Goal: Complete application form: Complete application form

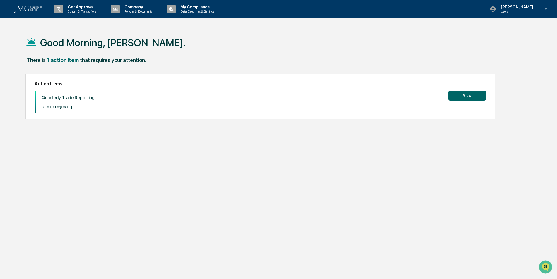
click at [469, 95] on button "View" at bounding box center [466, 96] width 37 height 10
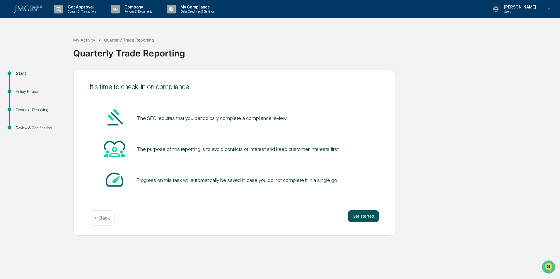
click at [375, 220] on button "Get started" at bounding box center [363, 216] width 31 height 12
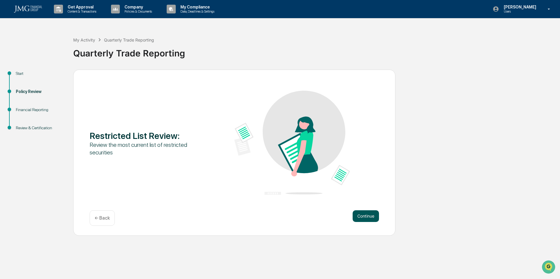
click at [369, 220] on button "Continue" at bounding box center [365, 216] width 26 height 12
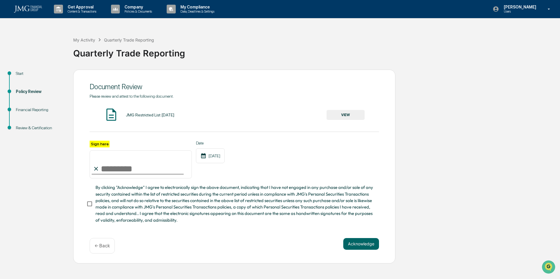
click at [347, 116] on button "VIEW" at bounding box center [345, 115] width 38 height 10
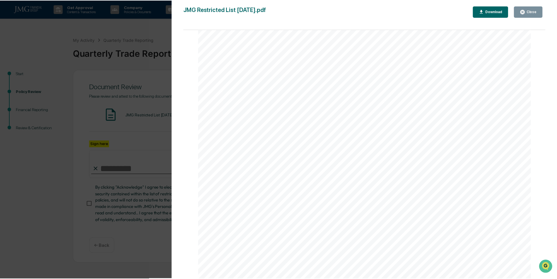
scroll to position [895, 0]
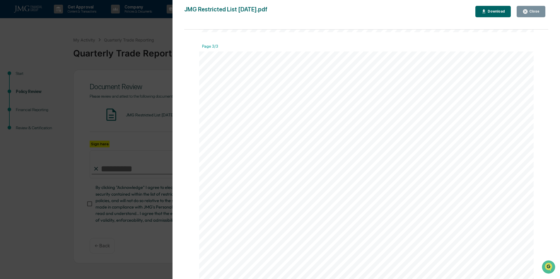
click at [530, 8] on button "Close" at bounding box center [530, 11] width 29 height 11
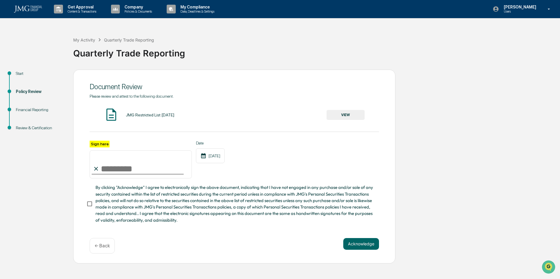
click at [142, 166] on input "Sign here" at bounding box center [141, 164] width 102 height 28
type input "**********"
click at [373, 246] on button "Acknowledge" at bounding box center [361, 244] width 36 height 12
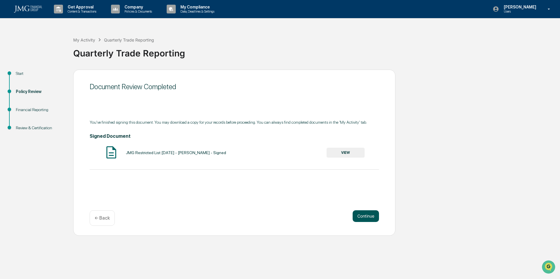
click at [362, 222] on button "Continue" at bounding box center [365, 216] width 26 height 12
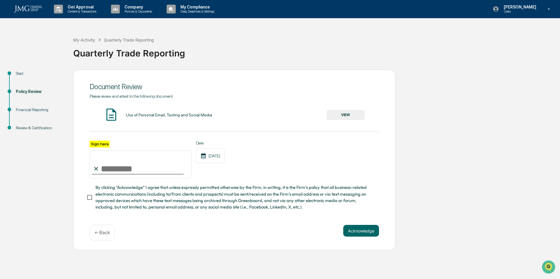
click at [132, 167] on input "Sign here" at bounding box center [141, 164] width 102 height 28
type input "**********"
click at [358, 231] on button "Acknowledge" at bounding box center [361, 231] width 36 height 12
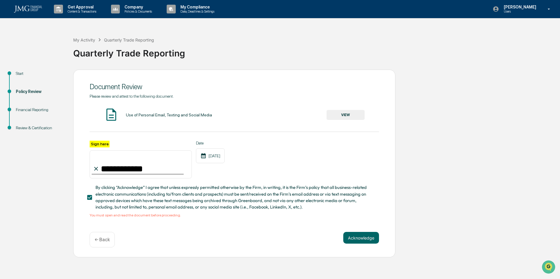
click at [356, 110] on button "VIEW" at bounding box center [345, 115] width 38 height 10
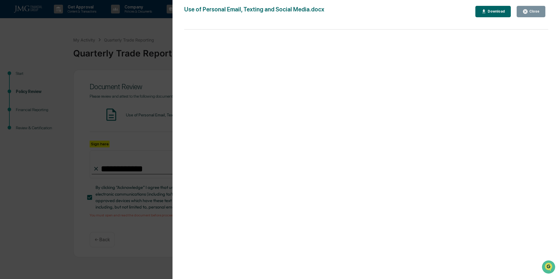
click at [534, 12] on div "Close" at bounding box center [533, 11] width 11 height 4
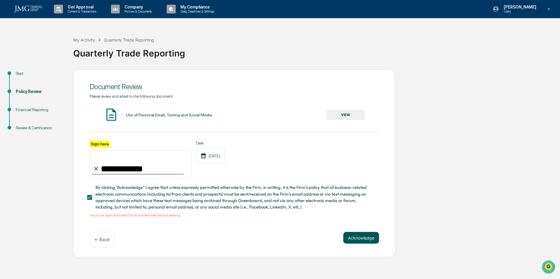
click at [360, 241] on button "Acknowledge" at bounding box center [361, 238] width 36 height 12
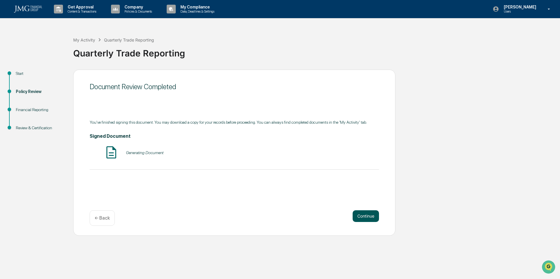
click at [368, 216] on button "Continue" at bounding box center [365, 216] width 26 height 12
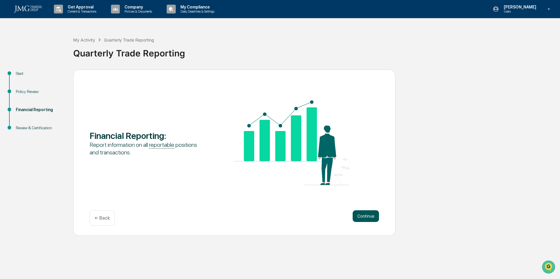
click at [364, 218] on button "Continue" at bounding box center [365, 216] width 26 height 12
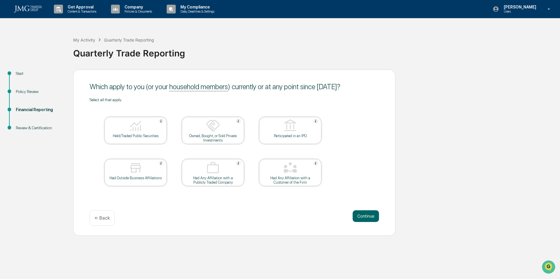
click at [140, 129] on img at bounding box center [135, 126] width 14 height 14
click at [360, 219] on button "Continue" at bounding box center [365, 216] width 26 height 12
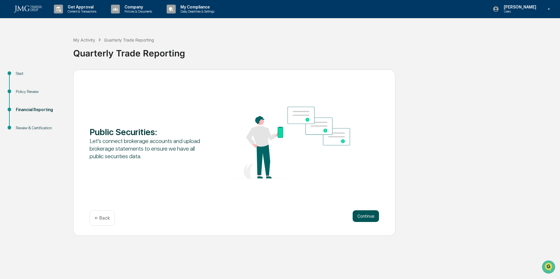
click at [361, 218] on button "Continue" at bounding box center [365, 216] width 26 height 12
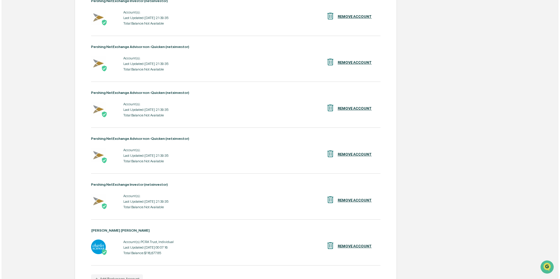
scroll to position [176, 0]
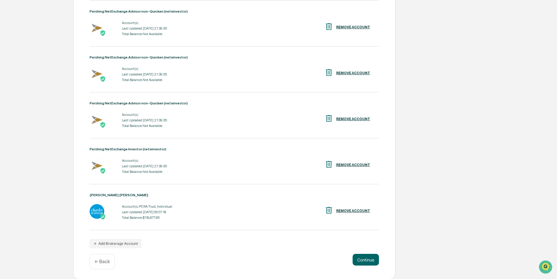
click at [348, 164] on div "REMOVE ACCOUNT" at bounding box center [353, 165] width 34 height 4
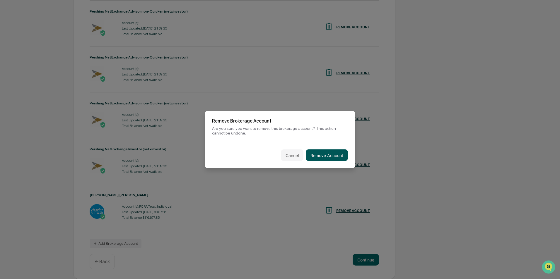
click at [316, 156] on button "Remove Account" at bounding box center [327, 156] width 42 height 12
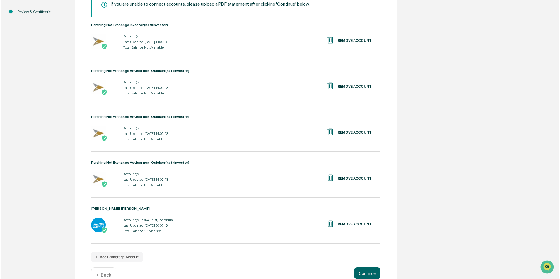
scroll to position [117, 0]
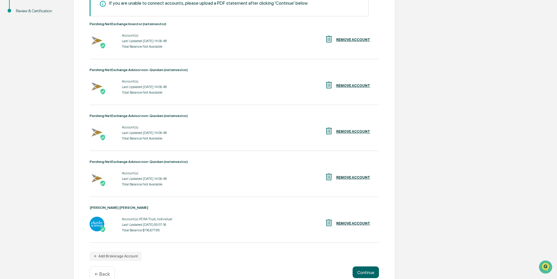
click at [353, 176] on div "REMOVE ACCOUNT" at bounding box center [353, 178] width 34 height 4
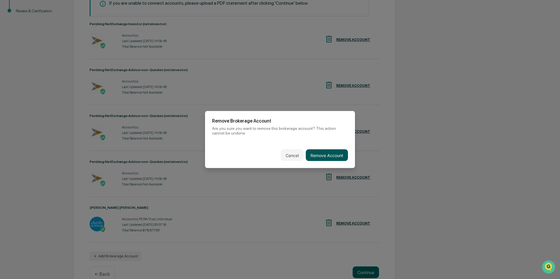
click at [337, 156] on button "Remove Account" at bounding box center [327, 156] width 42 height 12
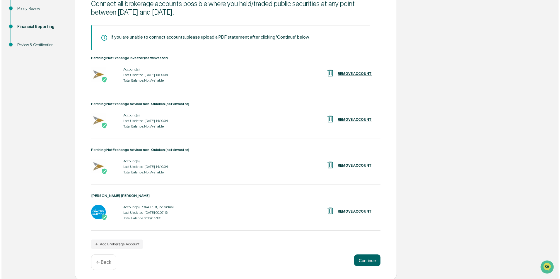
scroll to position [84, 0]
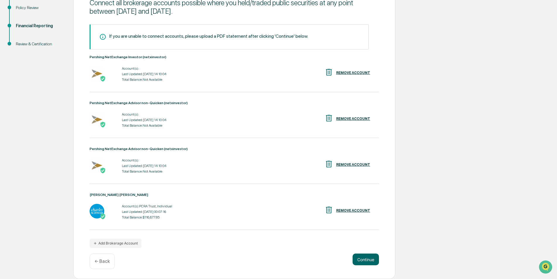
click at [347, 166] on div "REMOVE ACCOUNT" at bounding box center [353, 165] width 34 height 4
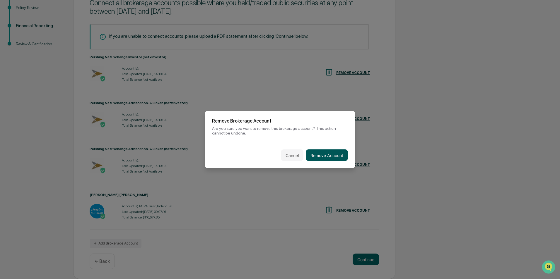
click at [327, 154] on button "Remove Account" at bounding box center [327, 156] width 42 height 12
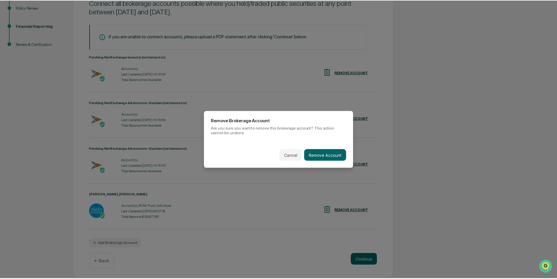
scroll to position [0, 0]
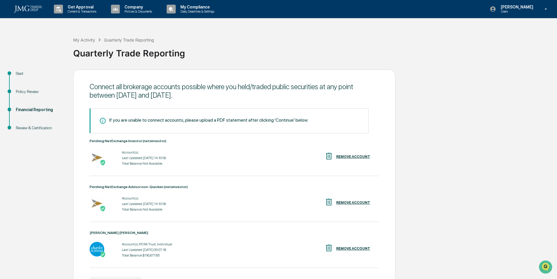
click at [350, 203] on div "REMOVE ACCOUNT" at bounding box center [353, 203] width 34 height 4
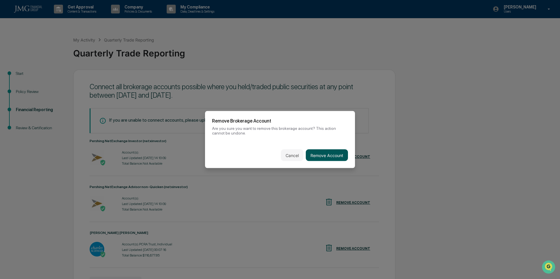
drag, startPoint x: 334, startPoint y: 158, endPoint x: 321, endPoint y: 158, distance: 12.9
click at [334, 158] on button "Remove Account" at bounding box center [327, 156] width 42 height 12
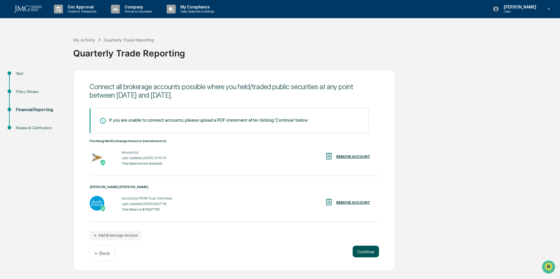
click at [366, 252] on button "Continue" at bounding box center [365, 252] width 26 height 12
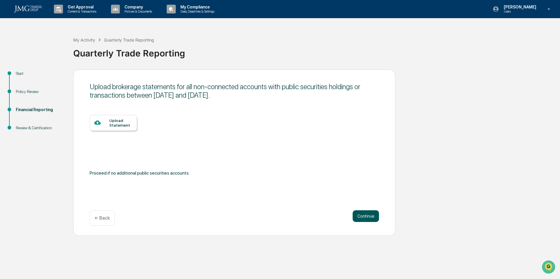
click at [355, 216] on button "Continue" at bounding box center [365, 216] width 26 height 12
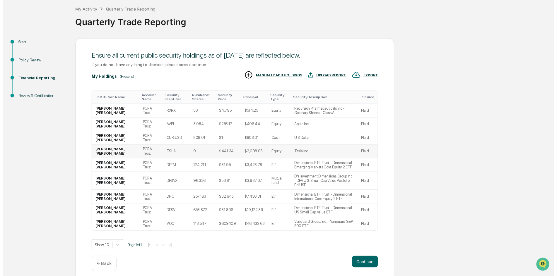
scroll to position [32, 0]
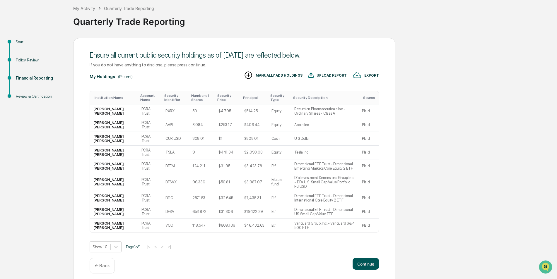
click at [358, 263] on button "Continue" at bounding box center [365, 264] width 26 height 12
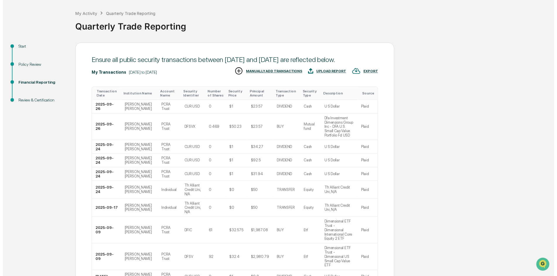
scroll to position [67, 0]
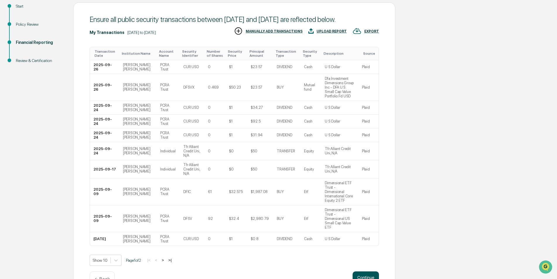
click at [363, 272] on button "Continue" at bounding box center [365, 278] width 26 height 12
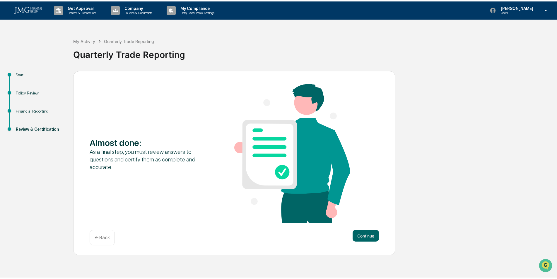
scroll to position [0, 0]
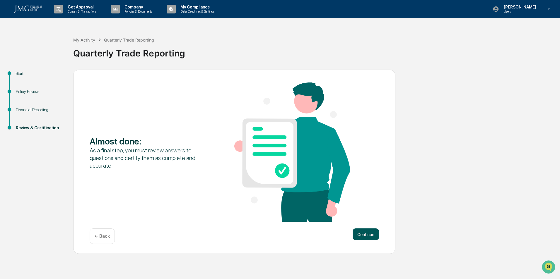
click at [361, 233] on button "Continue" at bounding box center [365, 235] width 26 height 12
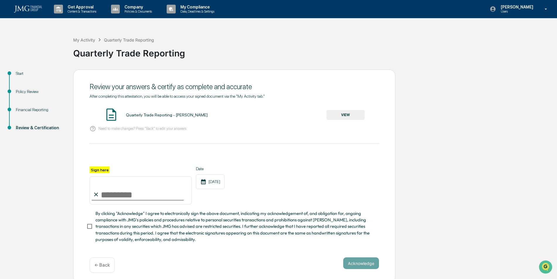
click at [347, 115] on button "VIEW" at bounding box center [345, 115] width 38 height 10
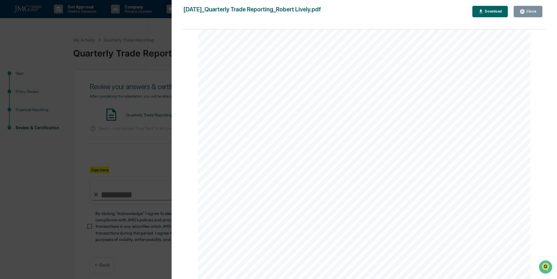
scroll to position [1213, 0]
click at [531, 10] on div "Close" at bounding box center [530, 11] width 11 height 4
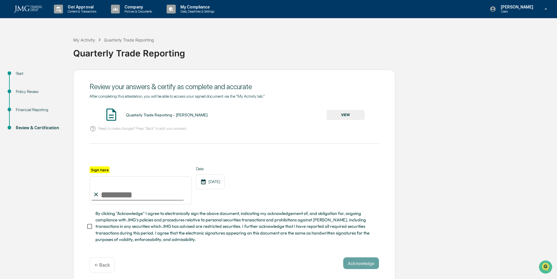
click at [138, 190] on input "Sign here" at bounding box center [141, 190] width 102 height 28
type input "**********"
click at [86, 230] on div "**********" at bounding box center [234, 176] width 322 height 213
click at [371, 263] on button "Acknowledge" at bounding box center [361, 264] width 36 height 12
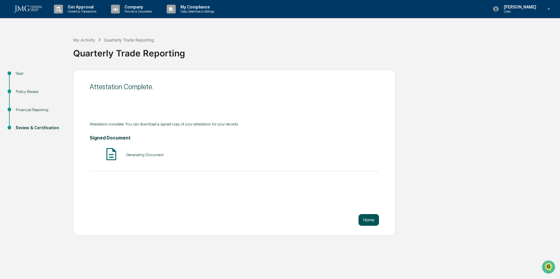
click at [366, 222] on button "Home" at bounding box center [368, 220] width 20 height 12
